Goal: Find specific page/section: Find specific page/section

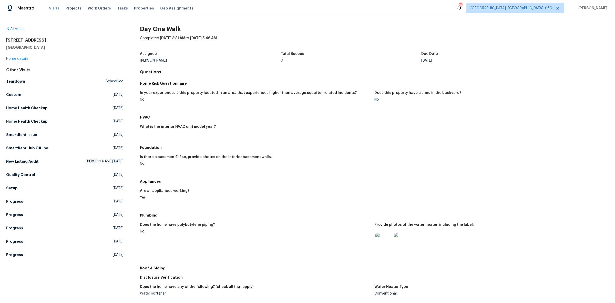
click at [56, 7] on span "Visits" at bounding box center [54, 8] width 11 height 5
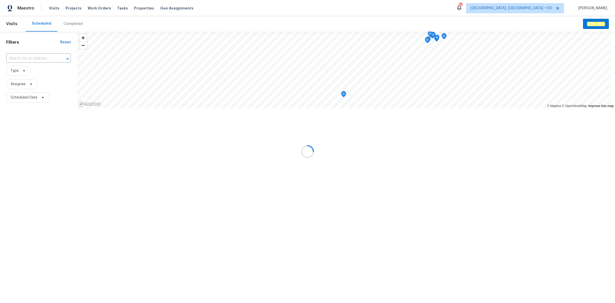
click at [68, 23] on div at bounding box center [307, 151] width 615 height 303
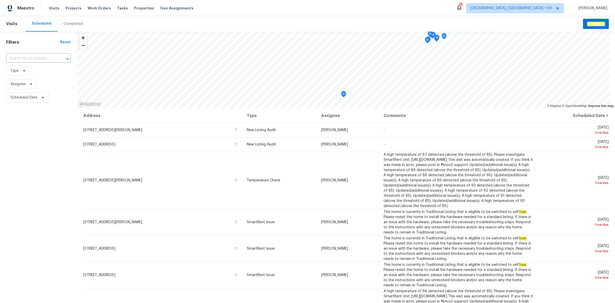
click at [68, 23] on div "Completed" at bounding box center [73, 23] width 19 height 5
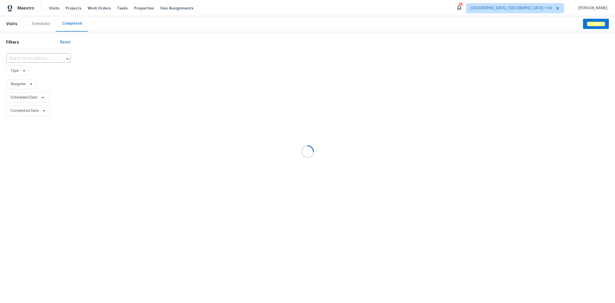
click at [41, 58] on div at bounding box center [307, 151] width 615 height 303
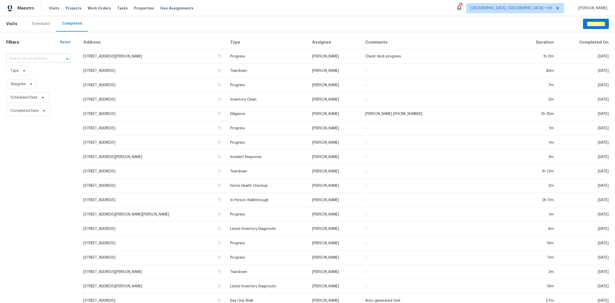
click at [41, 58] on input "text" at bounding box center [31, 59] width 50 height 8
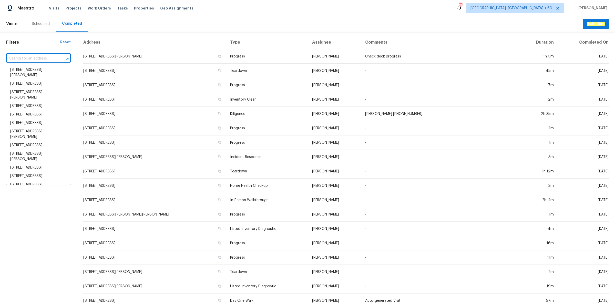
paste input "[STREET_ADDRESS]"
type input "[STREET_ADDRESS]"
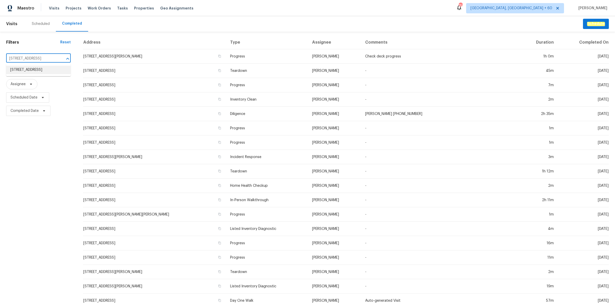
click at [35, 68] on li "[STREET_ADDRESS]" at bounding box center [38, 70] width 65 height 8
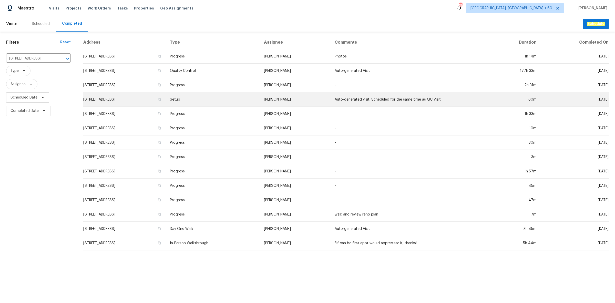
click at [227, 101] on td "Setup" at bounding box center [213, 99] width 94 height 14
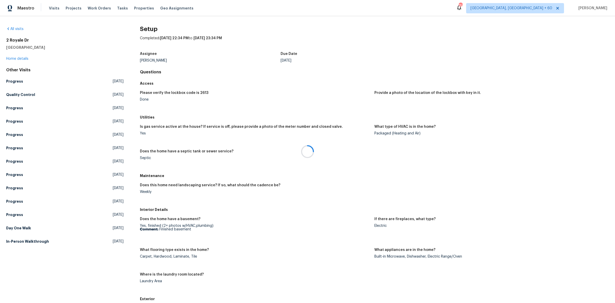
click at [242, 101] on div at bounding box center [307, 151] width 615 height 303
